Goal: Navigation & Orientation: Find specific page/section

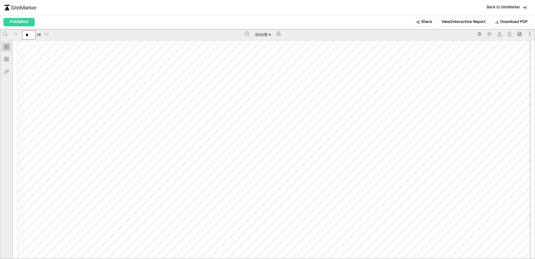
scroll to position [1036, 0]
click at [52, 147] on div "Prepared by - 2 - Created with SiteMarker" at bounding box center [274, 2] width 514 height 665
click at [53, 147] on div "Prepared by - 2 - Created with SiteMarker" at bounding box center [274, 2] width 514 height 665
click at [87, 146] on div "Prepared by - 2 - Created with SiteMarker" at bounding box center [274, 2] width 514 height 665
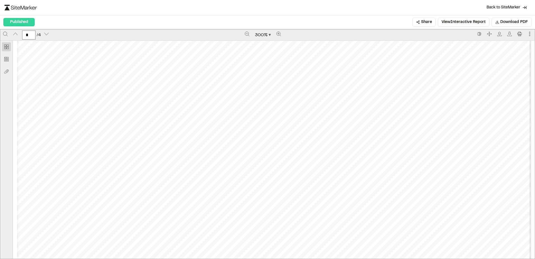
click at [87, 146] on div "Prepared by - 2 - Created with SiteMarker" at bounding box center [274, 2] width 514 height 665
type input "*"
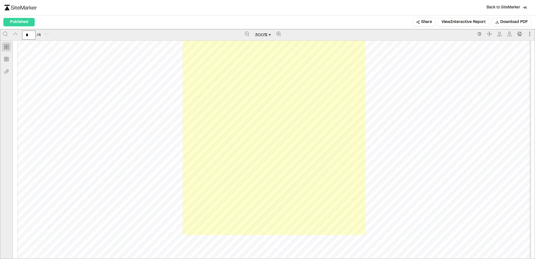
scroll to position [2308, 0]
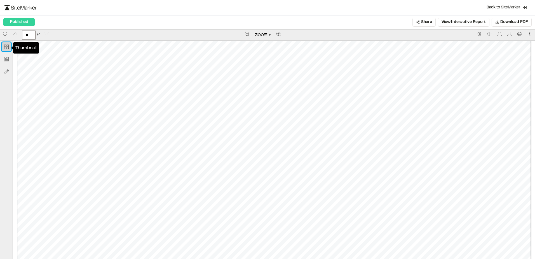
click at [6, 47] on icon "Thumbnail" at bounding box center [6, 47] width 4 height 4
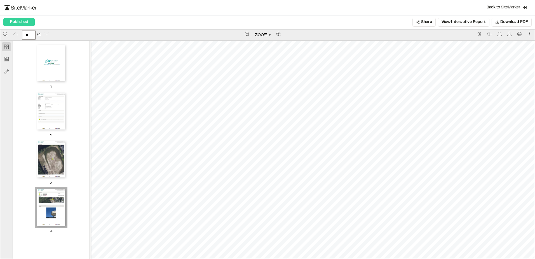
click at [149, 113] on div "Prepared by - 4 - Created with SiteMarker" at bounding box center [348, 61] width 514 height 665
